Goal: Task Accomplishment & Management: Use online tool/utility

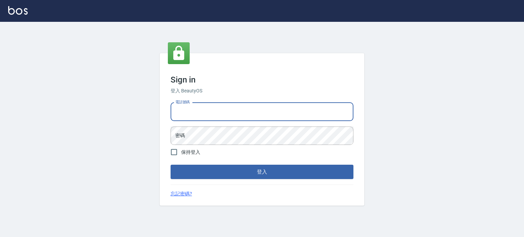
click at [221, 107] on input "電話號碼" at bounding box center [262, 112] width 183 height 18
type input "0977239969"
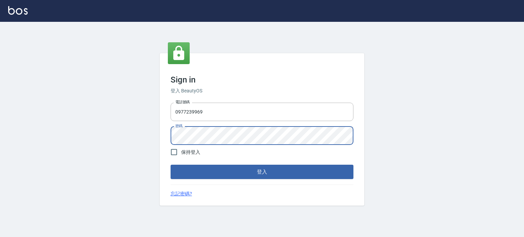
click at [171, 165] on button "登入" at bounding box center [262, 172] width 183 height 14
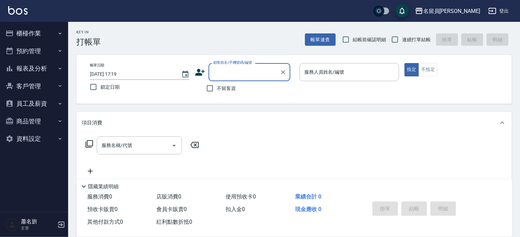
click at [218, 85] on span "不留客資" at bounding box center [226, 88] width 19 height 7
click at [217, 85] on input "不留客資" at bounding box center [210, 88] width 14 height 14
checkbox input "true"
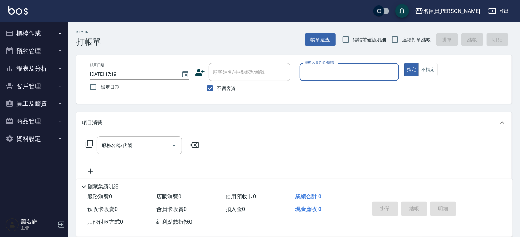
click at [409, 41] on span "連續打單結帳" at bounding box center [416, 39] width 29 height 7
click at [402, 41] on input "連續打單結帳" at bounding box center [395, 39] width 14 height 14
checkbox input "true"
click at [343, 80] on div "服務人員姓名/編號" at bounding box center [350, 72] width 100 height 18
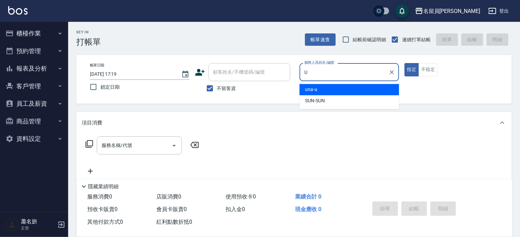
type input "una-u"
type button "true"
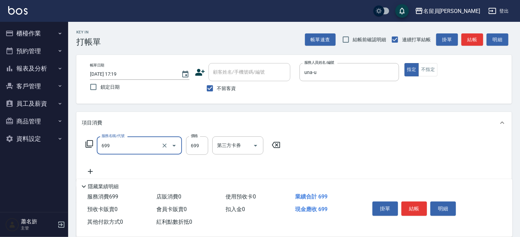
type input "精油洗髮(699)"
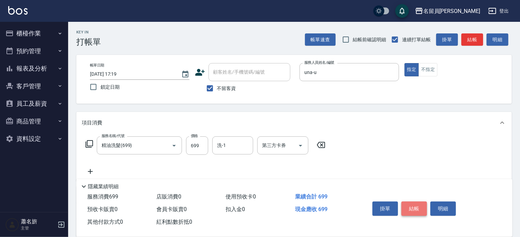
click at [421, 207] on button "結帳" at bounding box center [415, 209] width 26 height 14
click at [421, 207] on div "掛單 結帳 明細" at bounding box center [414, 209] width 89 height 21
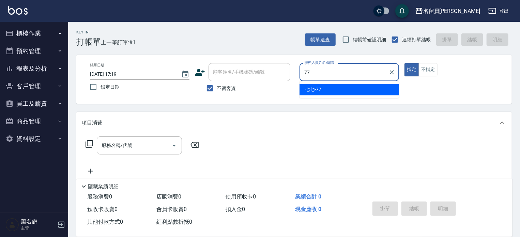
type input "七七-77"
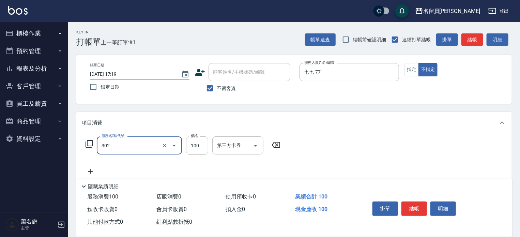
type input "剪髮(302)"
click at [405, 202] on button "結帳" at bounding box center [415, 209] width 26 height 14
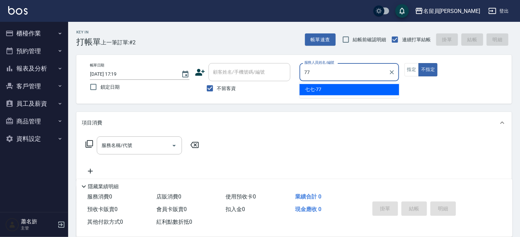
type input "七七-77"
type button "false"
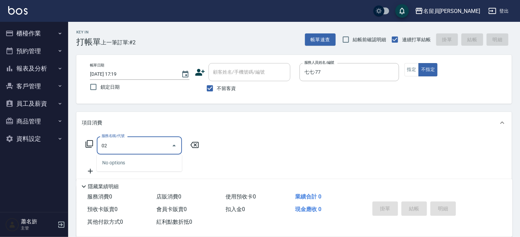
type input "0"
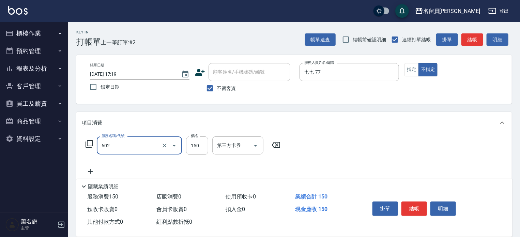
type input "一般洗髮(602)"
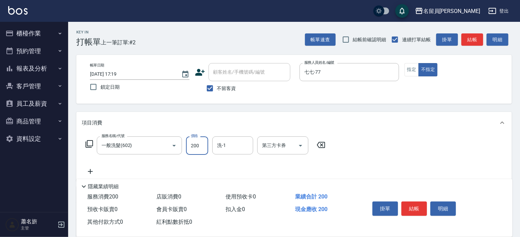
type input "200"
type input "[PERSON_NAME]-17"
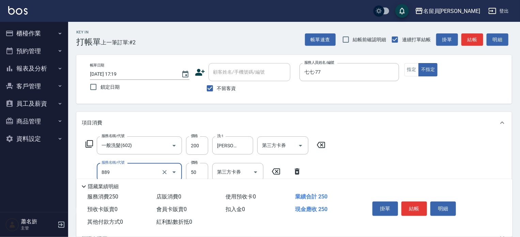
type input "精油(889)"
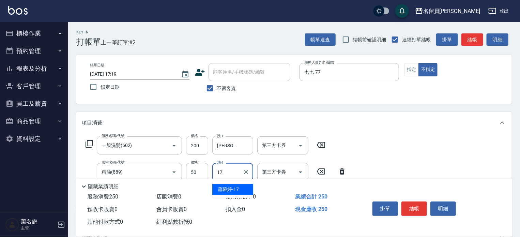
type input "[PERSON_NAME]-17"
type input "瞬間保養(415)"
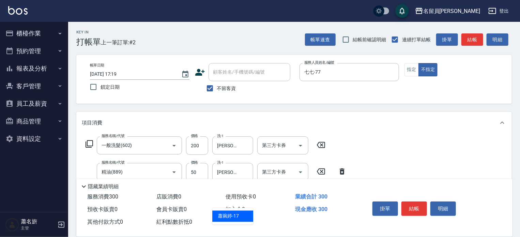
type input "[PERSON_NAME]-17"
type input "剪髮(302)"
type input "130"
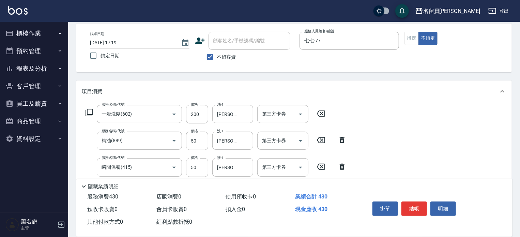
scroll to position [68, 0]
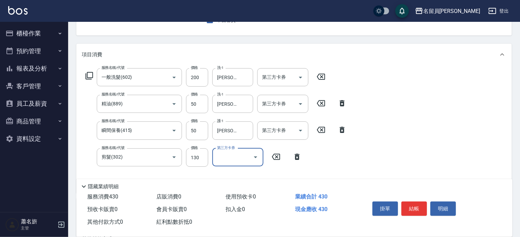
drag, startPoint x: 420, startPoint y: 208, endPoint x: 417, endPoint y: 206, distance: 3.6
click at [420, 208] on button "結帳" at bounding box center [415, 209] width 26 height 14
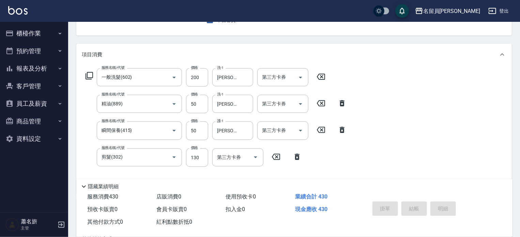
type input "[DATE] 17:21"
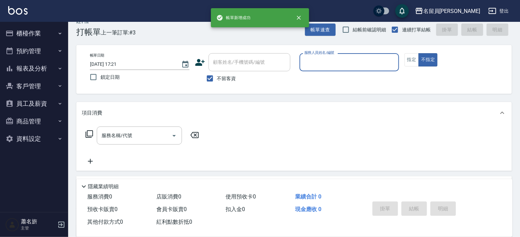
scroll to position [0, 0]
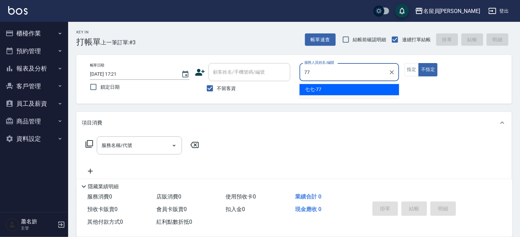
type input "七七-77"
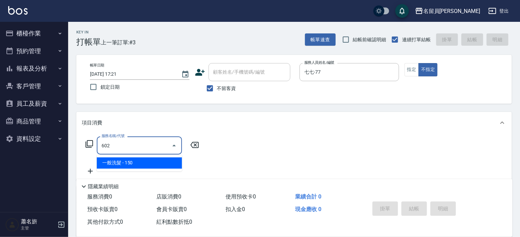
type input "一般洗髮(602)"
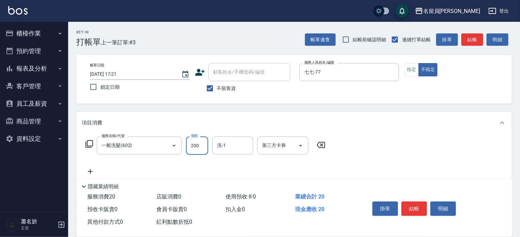
type input "200"
type input "[PERSON_NAME]-23"
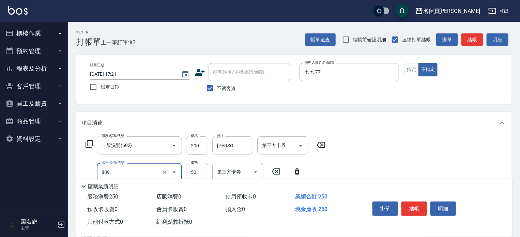
type input "精油(889)"
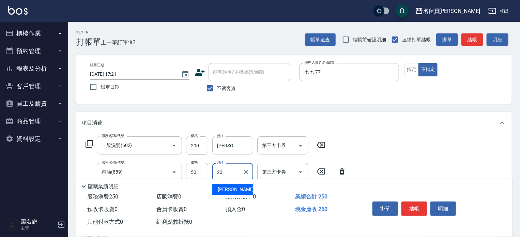
type input "[PERSON_NAME]-23"
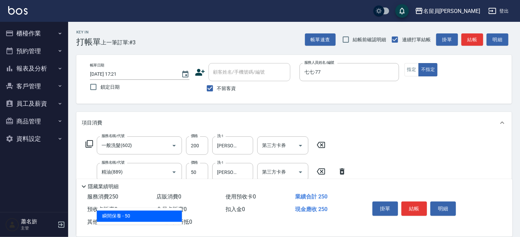
type input "瞬間保養(415)"
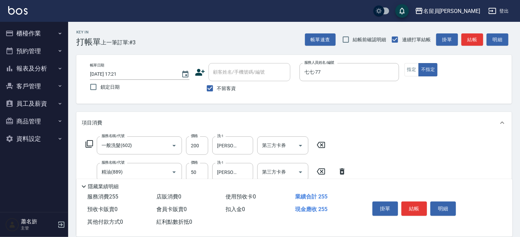
type input "50"
type input "[PERSON_NAME]-23"
click at [413, 208] on button "結帳" at bounding box center [415, 209] width 26 height 14
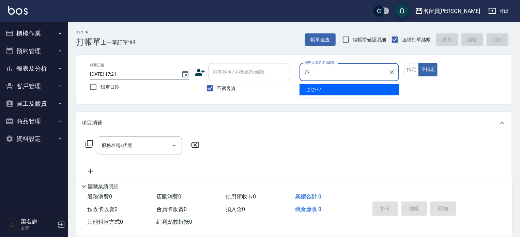
type input "七七-77"
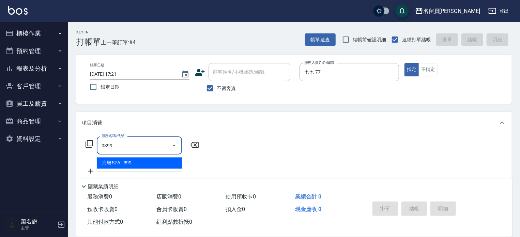
type input "海鹽SPA(0399)"
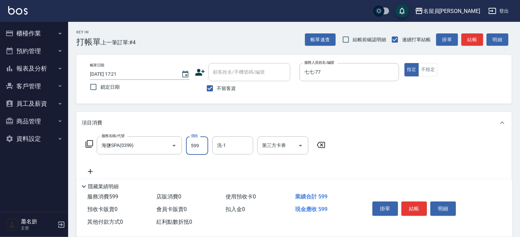
type input "599"
type input "[PERSON_NAME]-23"
click at [416, 205] on button "結帳" at bounding box center [415, 209] width 26 height 14
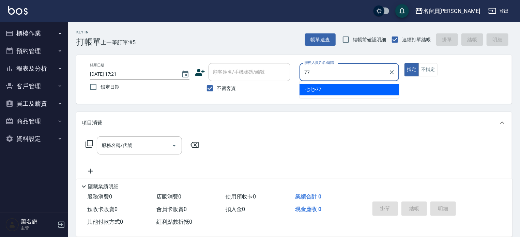
type input "七七-77"
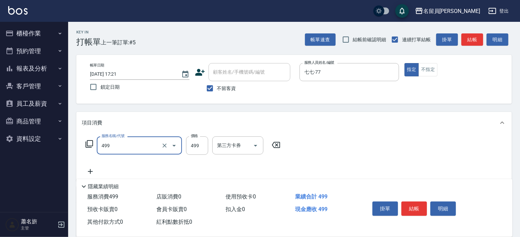
type input "去角質洗髮(499)"
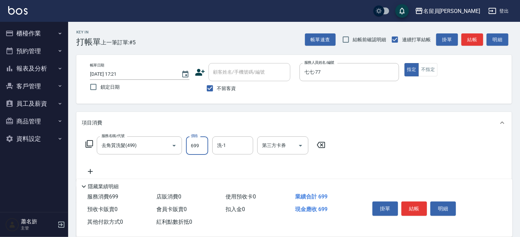
type input "699"
type input "[PERSON_NAME]-17"
click at [418, 206] on button "結帳" at bounding box center [415, 209] width 26 height 14
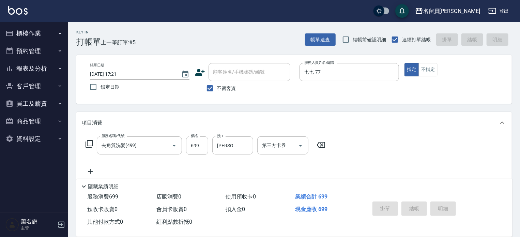
type input "[DATE] 17:22"
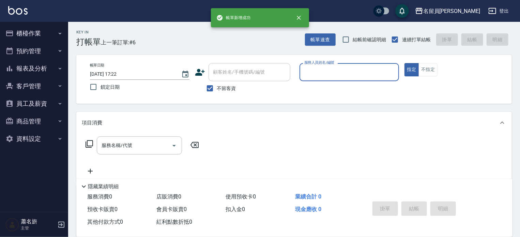
click at [405, 63] on button "指定" at bounding box center [412, 69] width 15 height 13
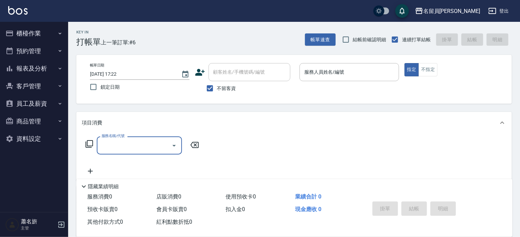
type input "6"
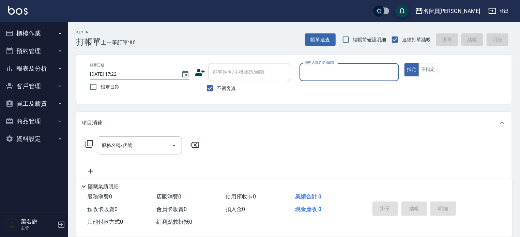
type input "0"
type input "七七-77"
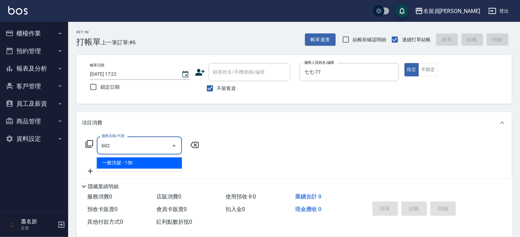
type input "一般洗髮(602)"
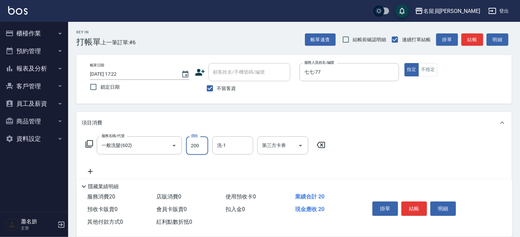
type input "200"
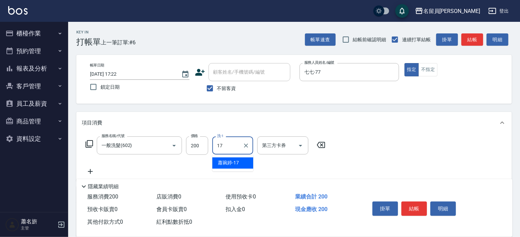
type input "[PERSON_NAME]-17"
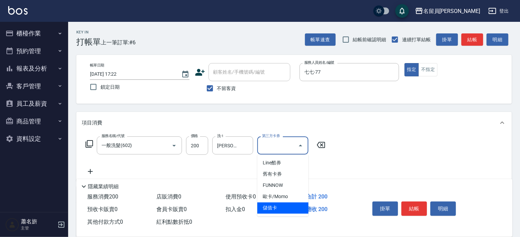
type input "儲值卡"
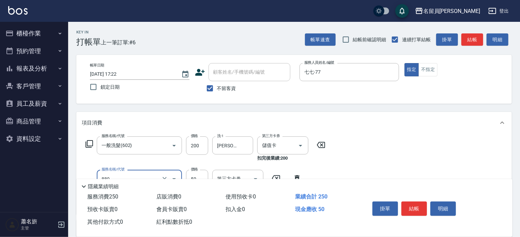
type input "精油(889)"
type input "[PERSON_NAME]-17"
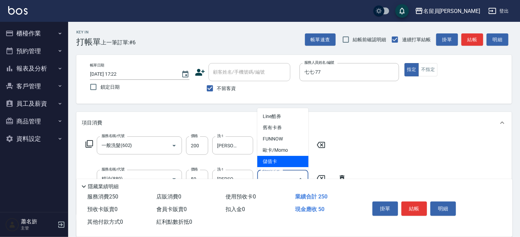
type input "儲值卡"
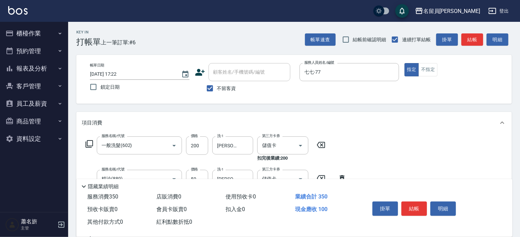
type input "剪髮(302)"
type input "150"
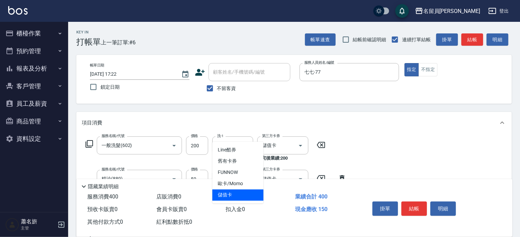
type input "儲值卡"
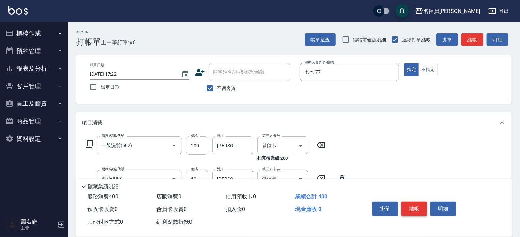
click at [416, 202] on button "結帳" at bounding box center [415, 209] width 26 height 14
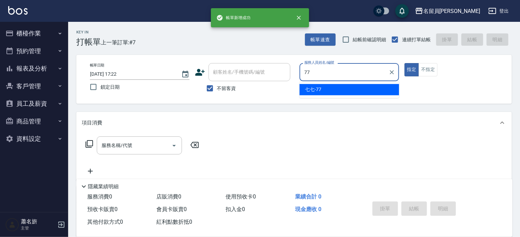
type input "七七-77"
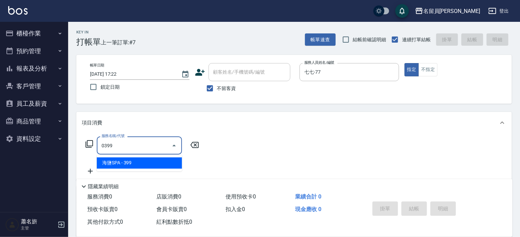
type input "海鹽SPA(0399)"
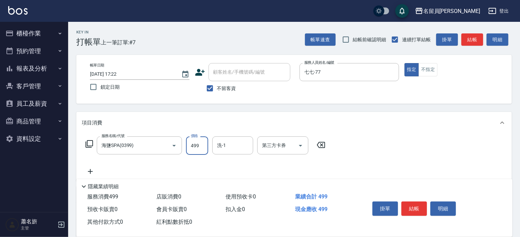
type input "499"
type input "[PERSON_NAME]-17"
click at [412, 206] on button "結帳" at bounding box center [415, 209] width 26 height 14
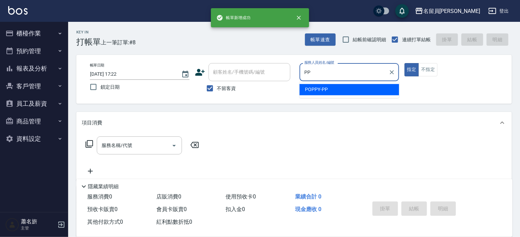
type input "POPPY-PP"
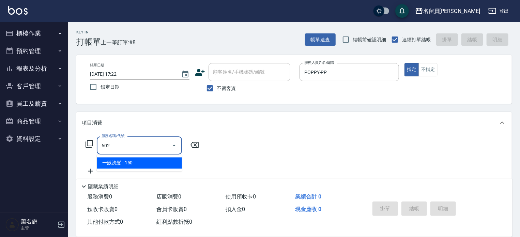
type input "一般洗髮(602)"
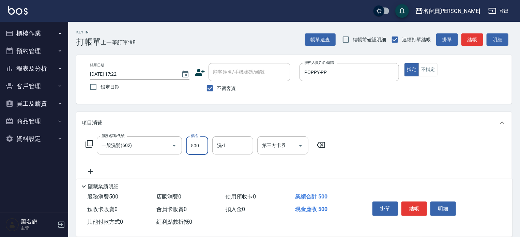
type input "500"
click at [415, 209] on button "結帳" at bounding box center [415, 209] width 26 height 14
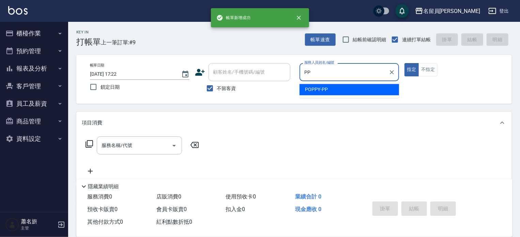
type input "POPPY-PP"
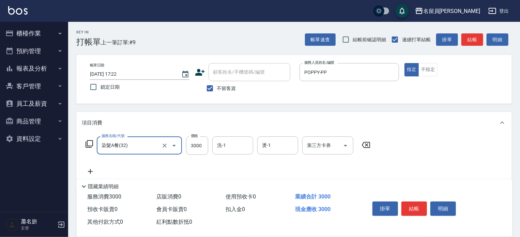
type input "染髮A餐(32)"
type input "4401"
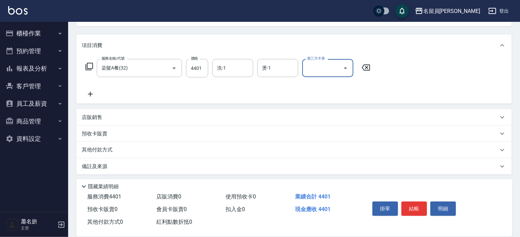
scroll to position [80, 0]
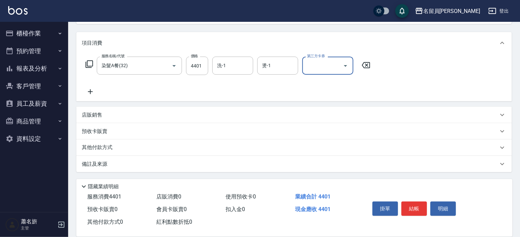
click at [190, 115] on div "店販銷售" at bounding box center [290, 115] width 417 height 7
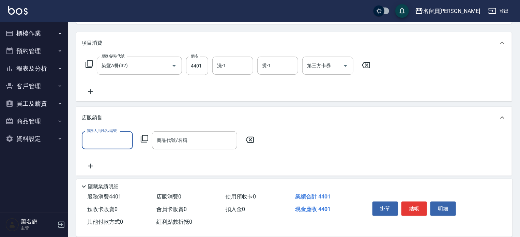
scroll to position [0, 0]
type input "POPPY-PP"
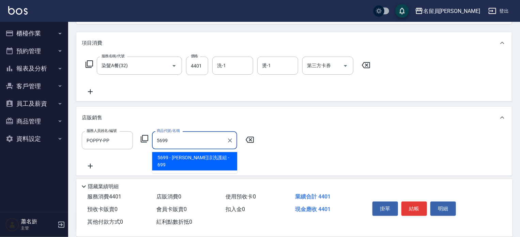
type input "[PERSON_NAME]涼洗護組"
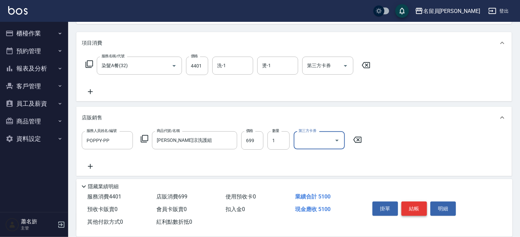
click at [411, 208] on button "結帳" at bounding box center [415, 209] width 26 height 14
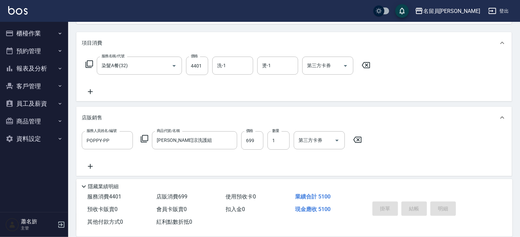
type input "[DATE] 17:23"
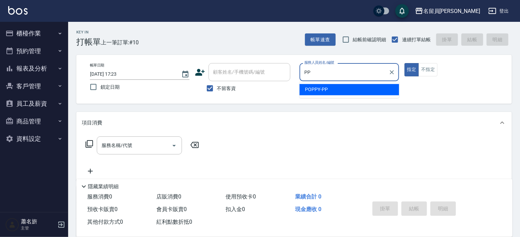
type input "POPPY-PP"
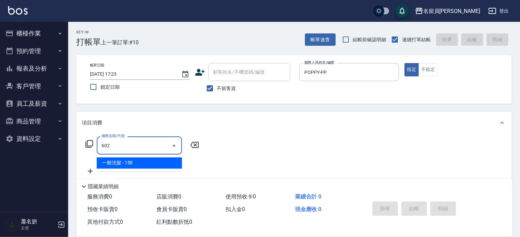
type input "一般洗髮(602)"
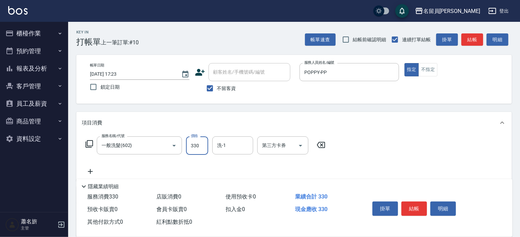
type input "330"
type input "[PERSON_NAME]-17"
click at [413, 206] on button "結帳" at bounding box center [415, 209] width 26 height 14
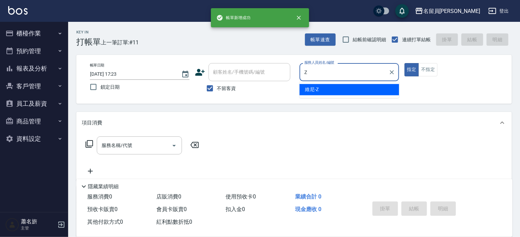
type input "維尼-Z"
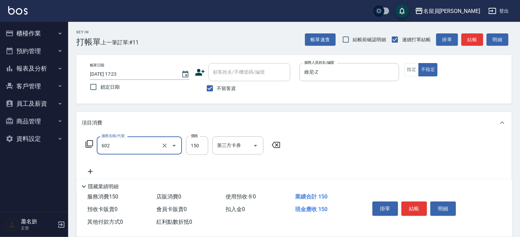
type input "一般洗髮(602)"
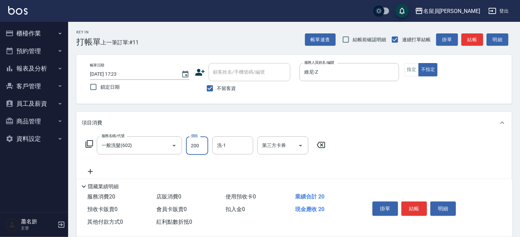
type input "200"
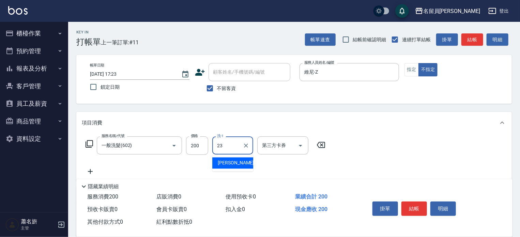
type input "[PERSON_NAME]-23"
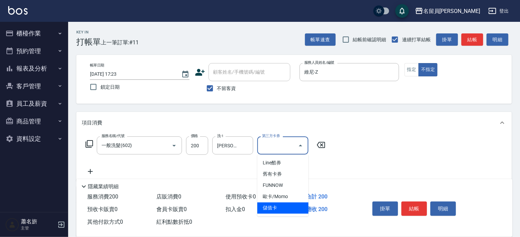
type input "儲值卡"
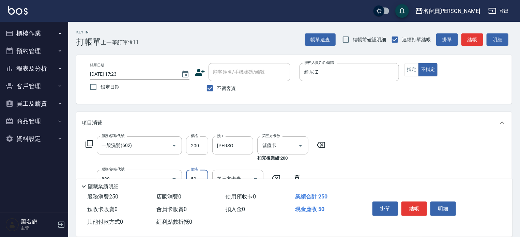
type input "精油(889)"
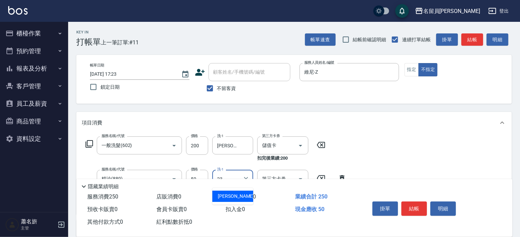
type input "[PERSON_NAME]-23"
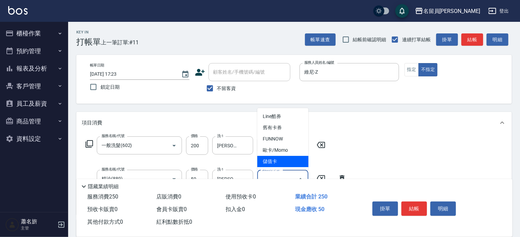
type input "儲值卡"
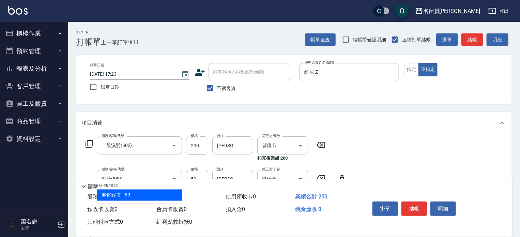
type input "瞬間保養(415)"
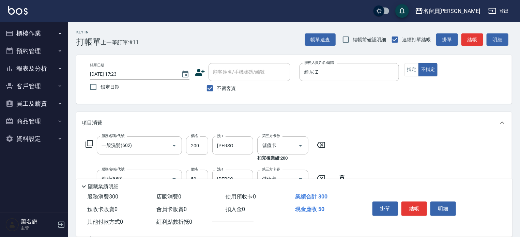
type input "[PERSON_NAME]-23"
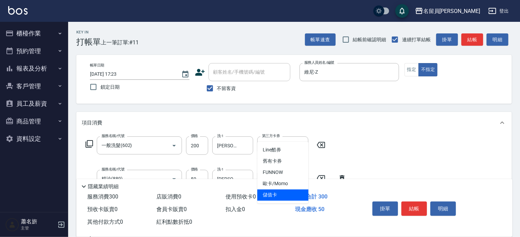
type input "儲值卡"
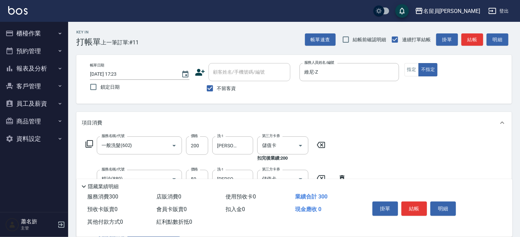
scroll to position [127, 0]
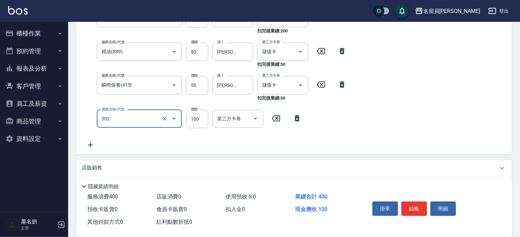
type input "剪髮(302)"
type input "130"
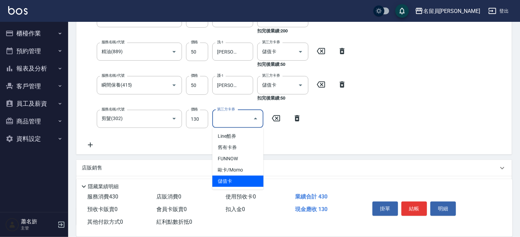
type input "儲值卡"
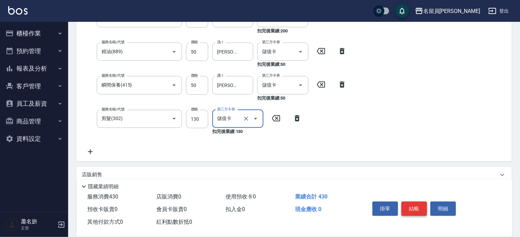
click at [415, 204] on button "結帳" at bounding box center [415, 209] width 26 height 14
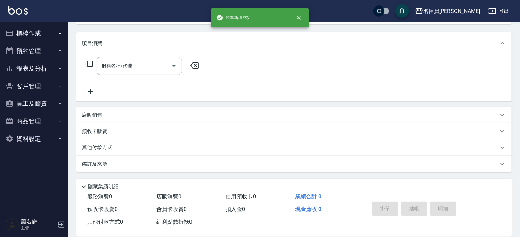
scroll to position [0, 0]
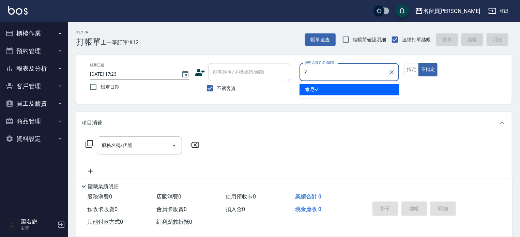
type input "維尼-Z"
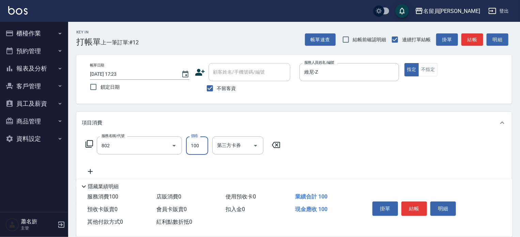
type input "VIP儲值(802)"
type input "990"
drag, startPoint x: 430, startPoint y: 197, endPoint x: 420, endPoint y: 201, distance: 11.7
click at [426, 199] on div "掛單 結帳 明細" at bounding box center [414, 209] width 89 height 21
click at [417, 202] on button "結帳" at bounding box center [415, 209] width 26 height 14
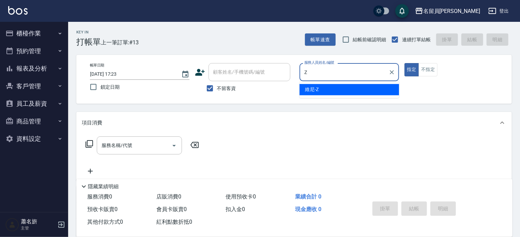
type input "維尼-Z"
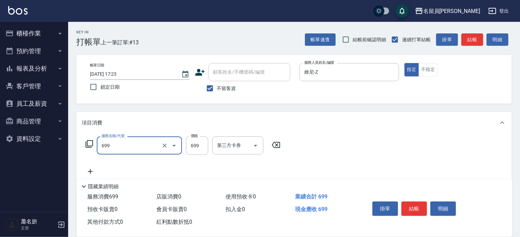
type input "精油洗髮(699)"
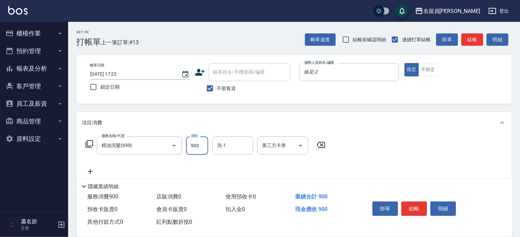
type input "900"
type input "[PERSON_NAME]-45"
click at [416, 203] on button "結帳" at bounding box center [415, 209] width 26 height 14
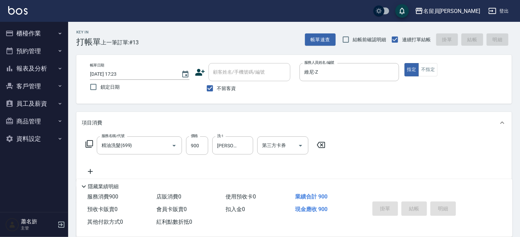
type input "[DATE] 17:24"
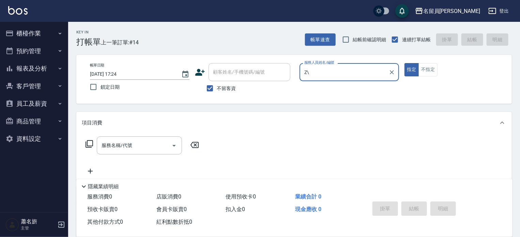
type input "Z\"
click at [405, 63] on button "指定" at bounding box center [412, 69] width 15 height 13
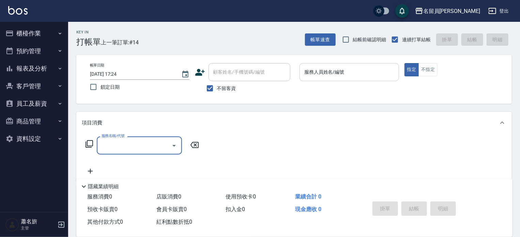
click at [358, 76] on input "服務人員姓名/編號" at bounding box center [349, 72] width 93 height 12
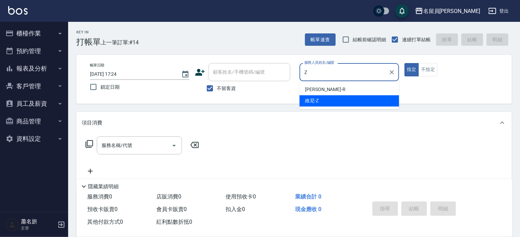
type input "維尼-Z"
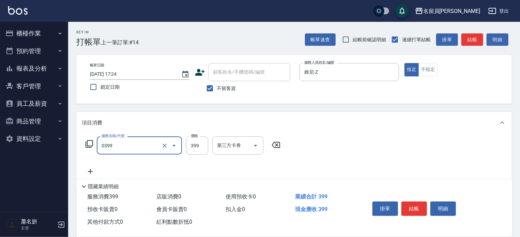
type input "海鹽SPA(0399)"
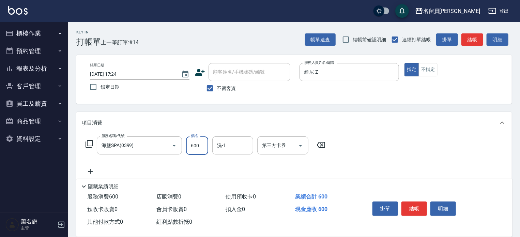
type input "600"
type input "[PERSON_NAME]-45"
click at [416, 202] on button "結帳" at bounding box center [415, 209] width 26 height 14
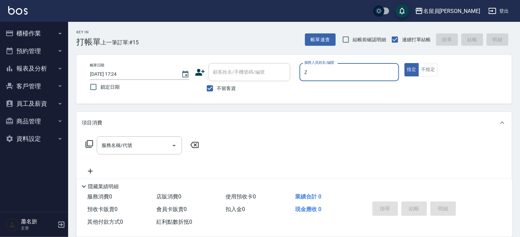
type input "維尼-Z"
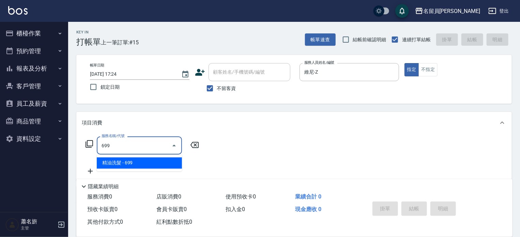
type input "精油洗髮(699)"
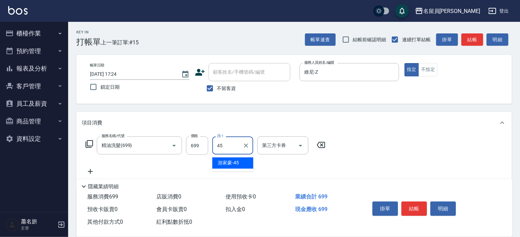
type input "[PERSON_NAME]-45"
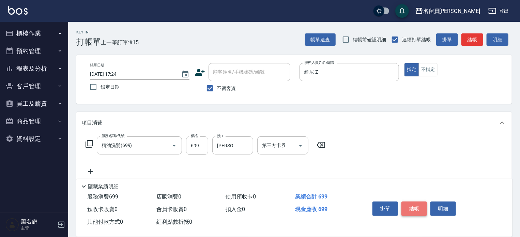
click at [408, 202] on button "結帳" at bounding box center [415, 209] width 26 height 14
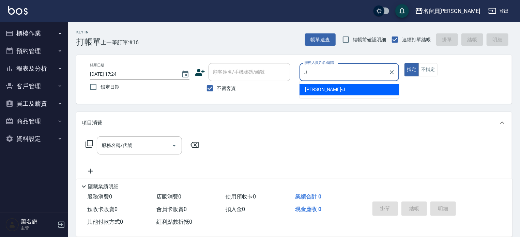
type input "[PERSON_NAME]"
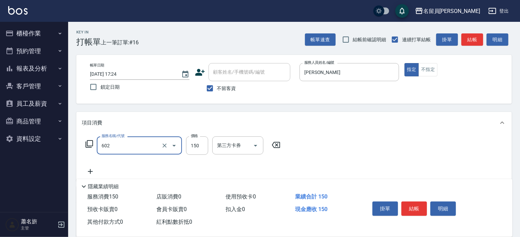
type input "一般洗髮(602)"
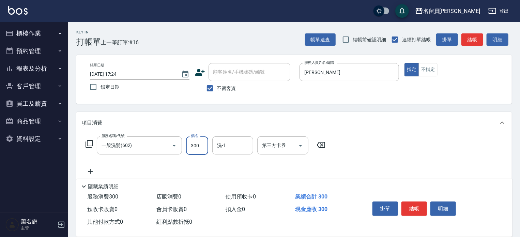
type input "300"
click at [426, 204] on button "結帳" at bounding box center [415, 209] width 26 height 14
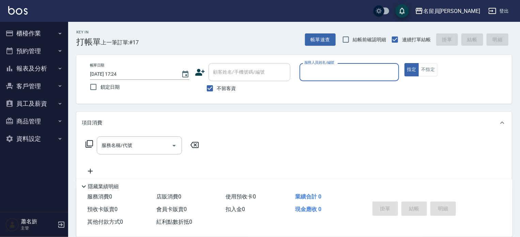
click at [52, 69] on button "報表及分析" at bounding box center [34, 69] width 63 height 18
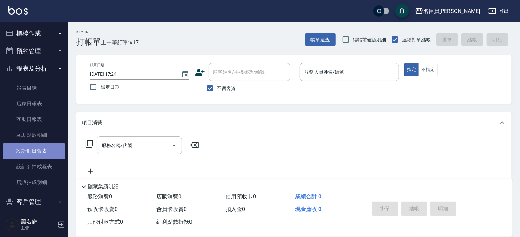
click at [35, 150] on link "設計師日報表" at bounding box center [34, 151] width 63 height 16
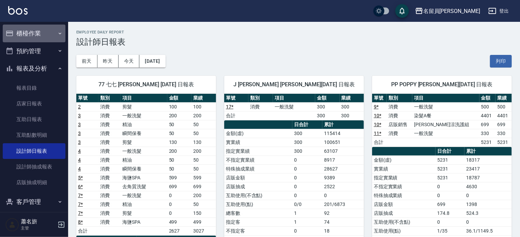
click at [35, 34] on button "櫃檯作業" at bounding box center [34, 34] width 63 height 18
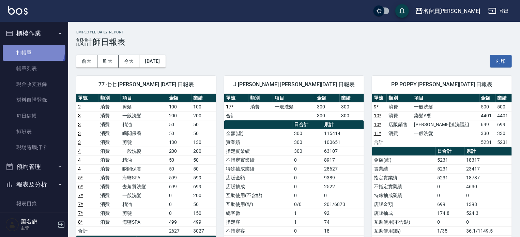
click at [33, 49] on link "打帳單" at bounding box center [34, 53] width 63 height 16
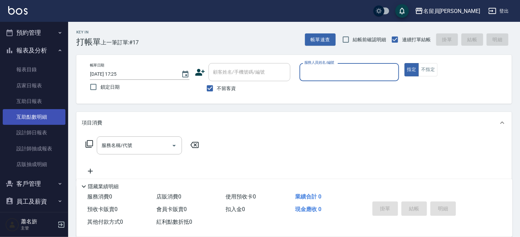
scroll to position [136, 0]
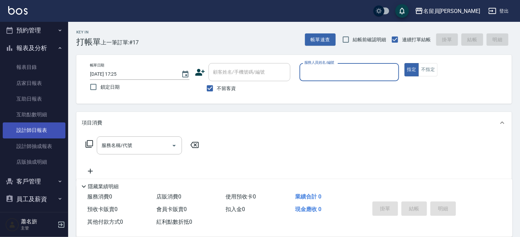
click at [35, 127] on link "設計師日報表" at bounding box center [34, 130] width 63 height 16
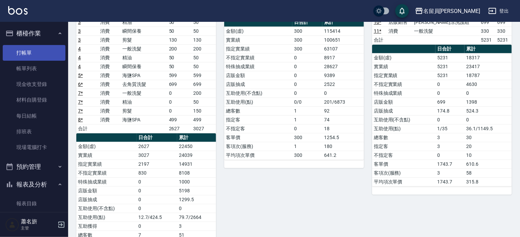
click at [33, 54] on link "打帳單" at bounding box center [34, 53] width 63 height 16
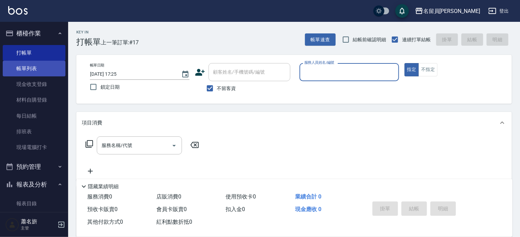
click at [31, 61] on link "帳單列表" at bounding box center [34, 69] width 63 height 16
